Goal: Task Accomplishment & Management: Manage account settings

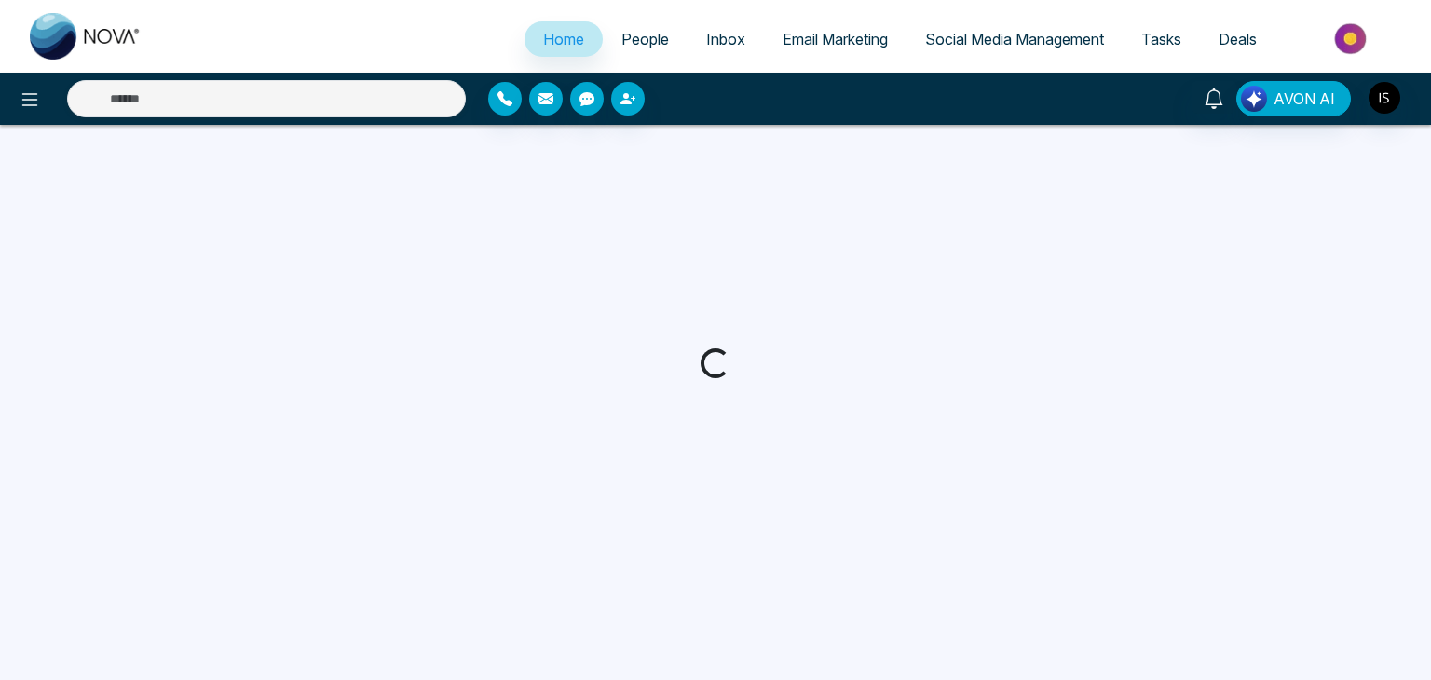
select select "*"
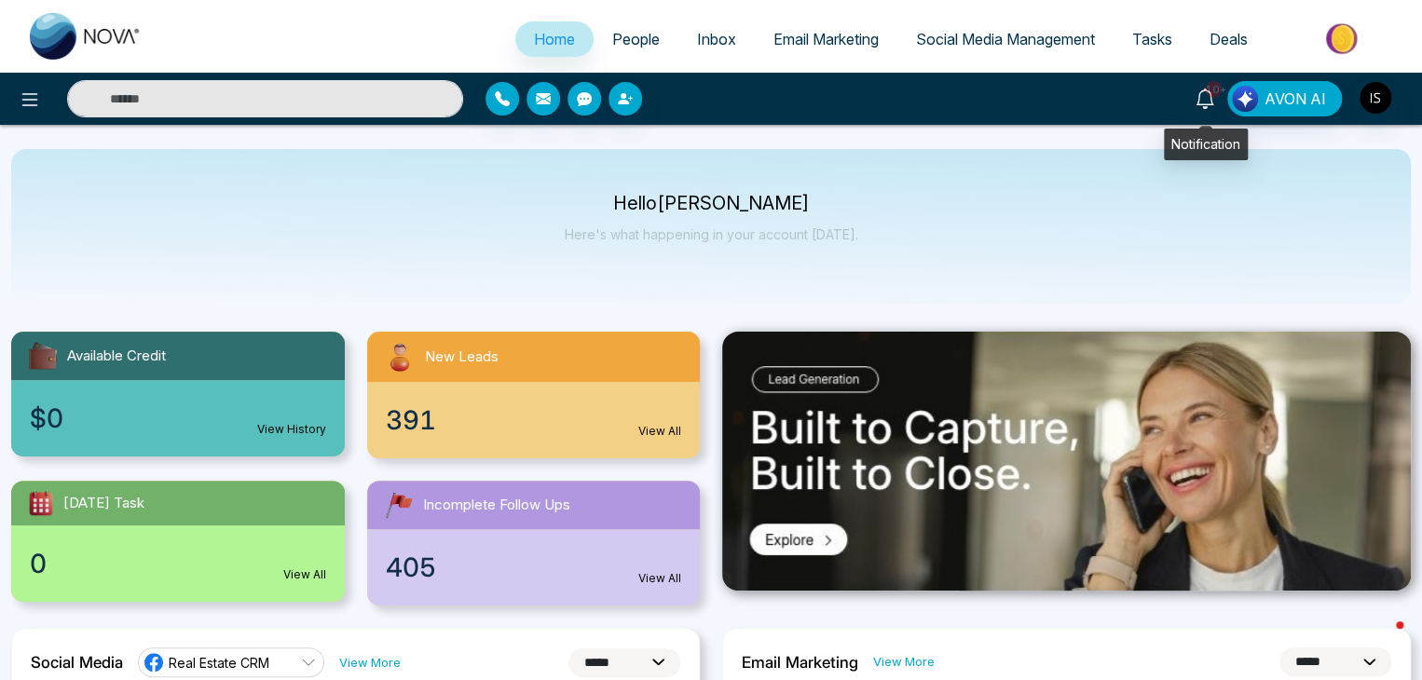
click at [1215, 96] on span "10+" at bounding box center [1213, 89] width 17 height 17
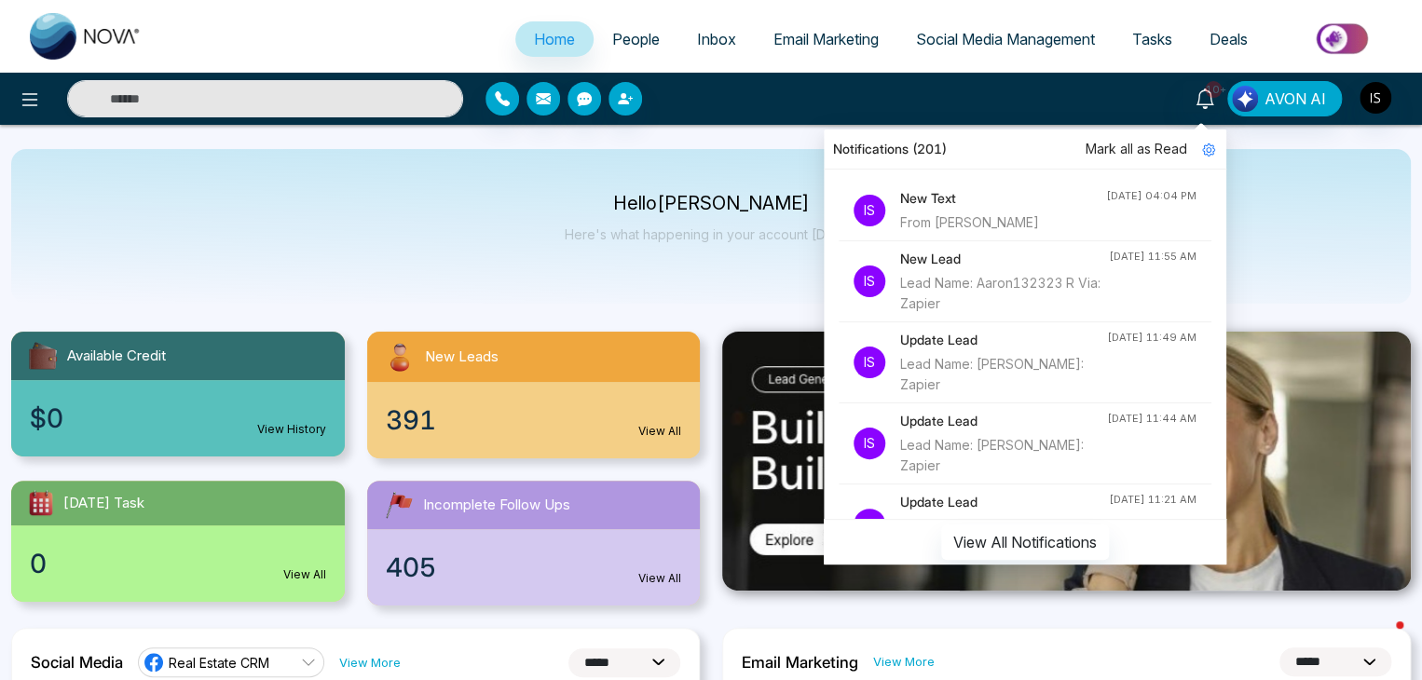
click at [1119, 211] on li "Is New Text From [PERSON_NAME] [DATE] 04:04 PM" at bounding box center [1024, 211] width 373 height 61
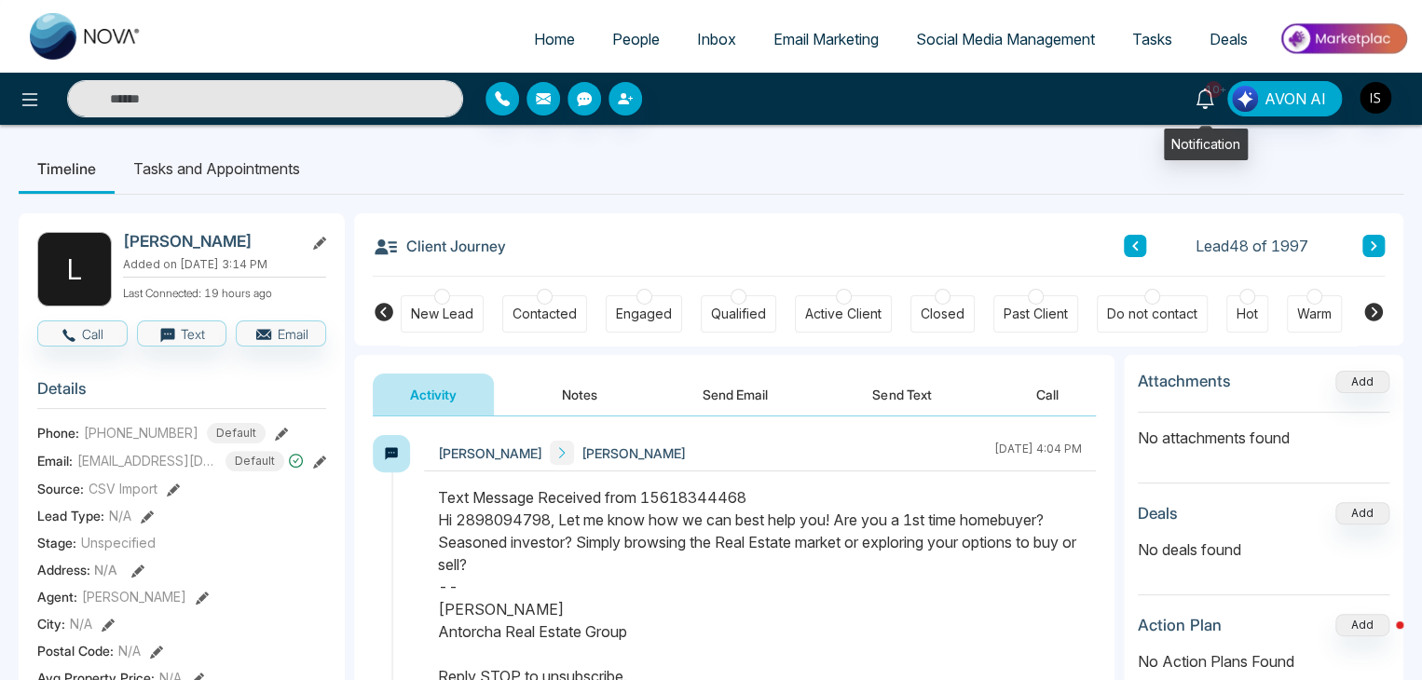
click at [1202, 100] on icon at bounding box center [1204, 99] width 20 height 20
click at [546, 31] on span "Home" at bounding box center [554, 39] width 41 height 19
select select "*"
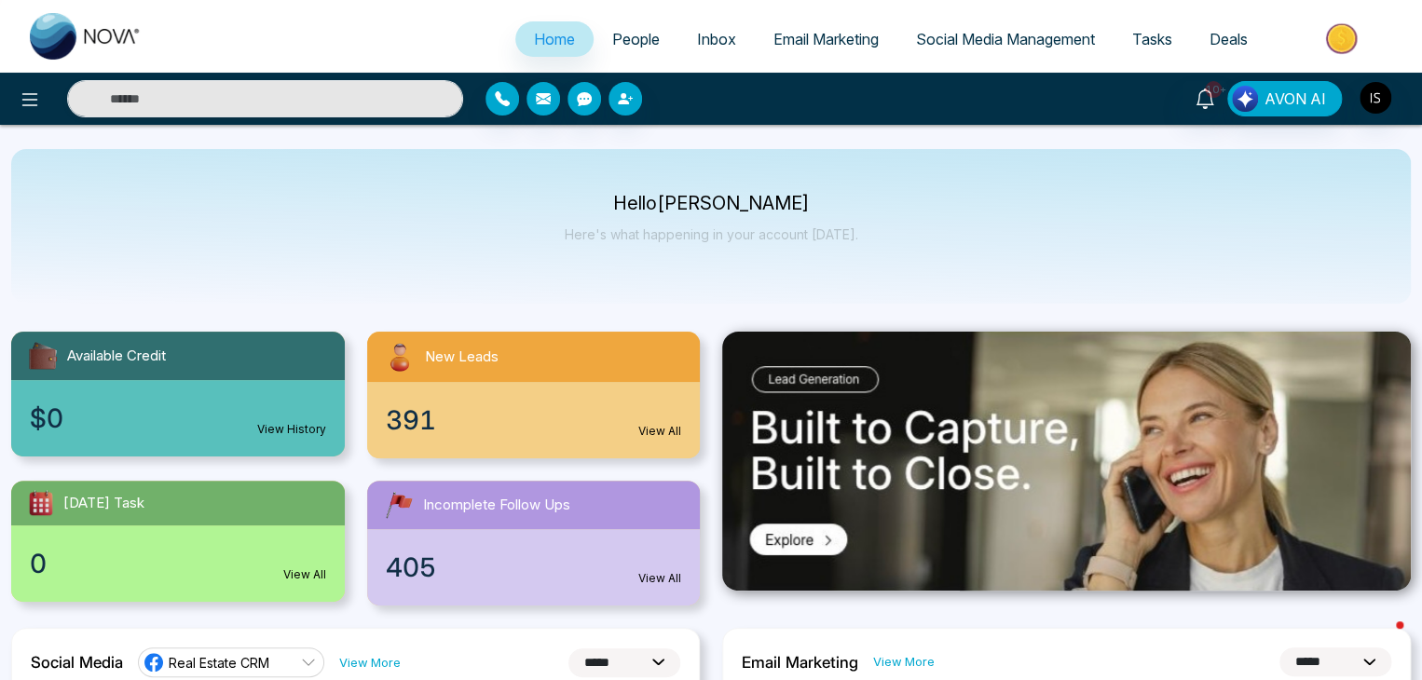
click at [609, 49] on link "People" at bounding box center [635, 38] width 85 height 35
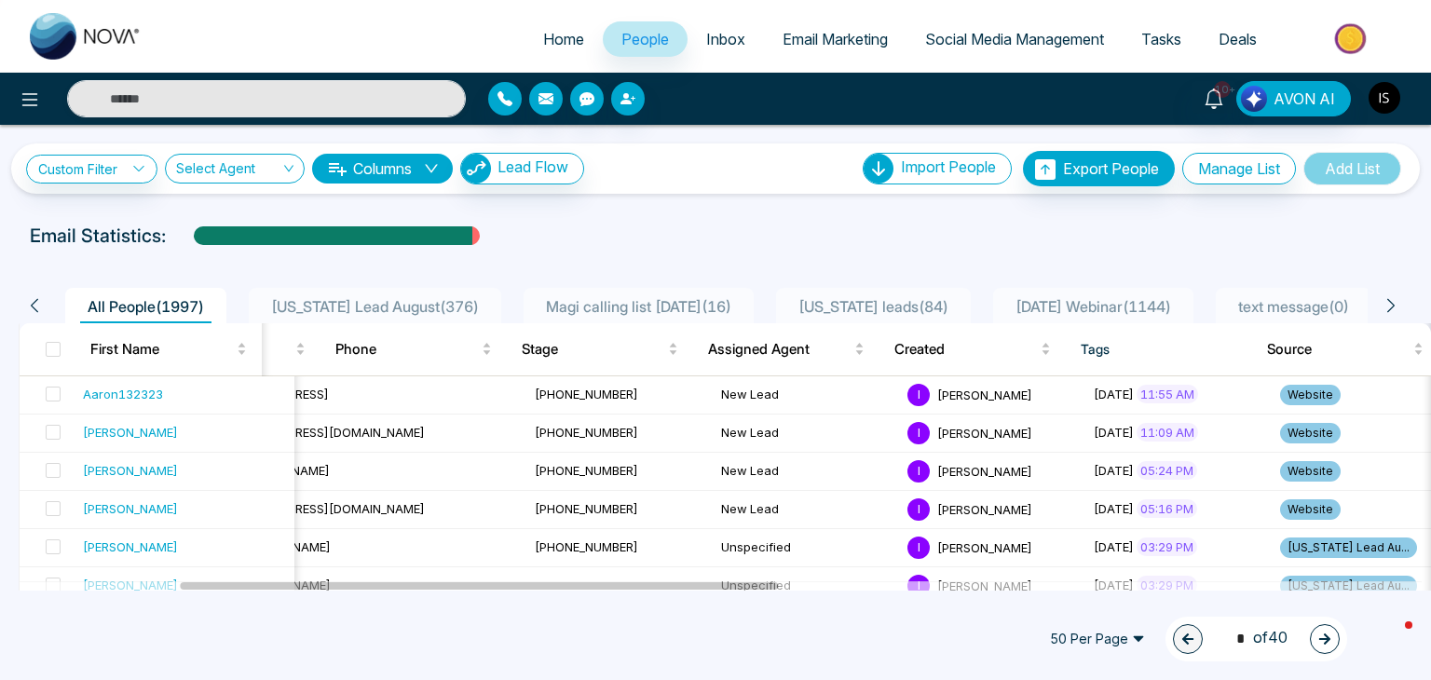
click at [1396, 99] on img "button" at bounding box center [1385, 98] width 32 height 32
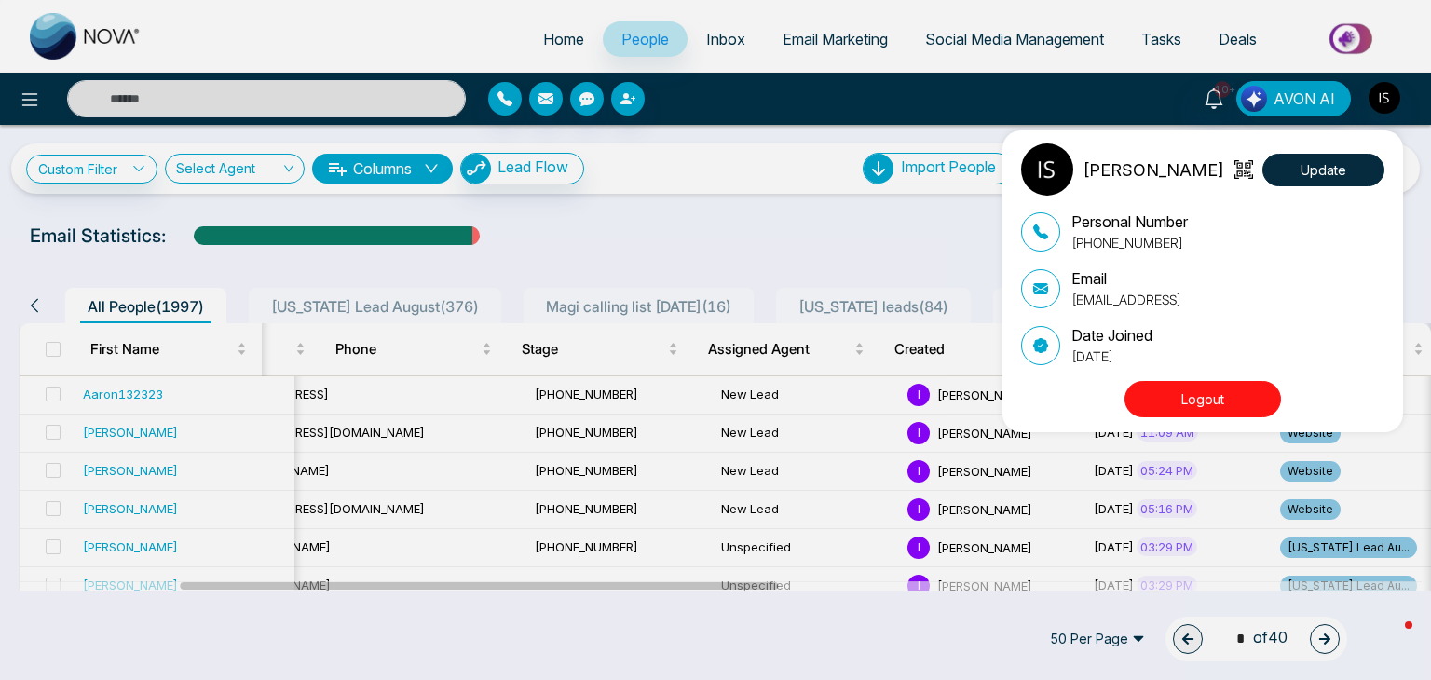
click at [1236, 405] on button "Logout" at bounding box center [1202, 399] width 157 height 36
